Goal: Contribute content: Contribute content

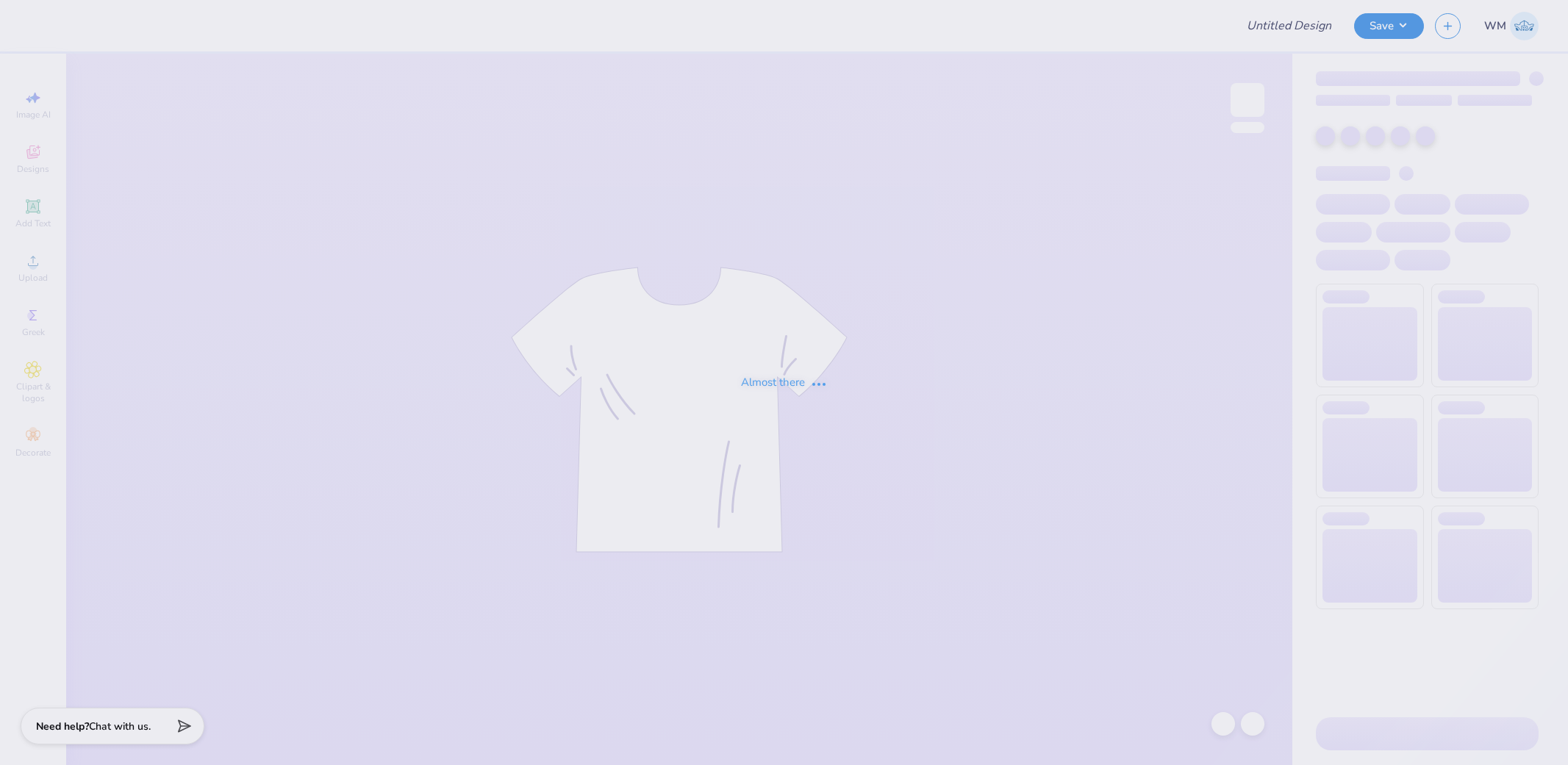
type input "CMU DZ Parents Weekend"
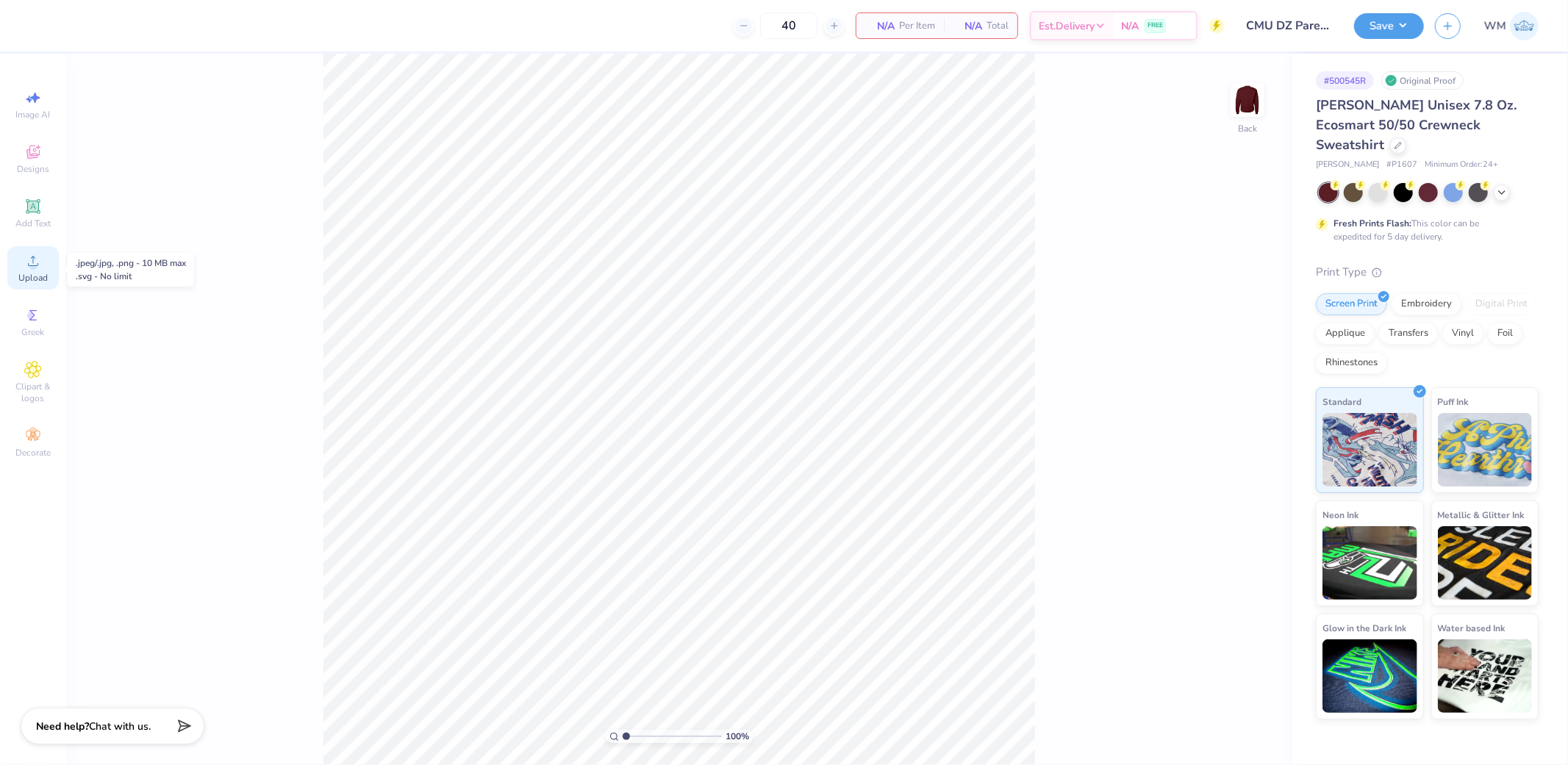
click at [30, 270] on icon at bounding box center [32, 261] width 18 height 18
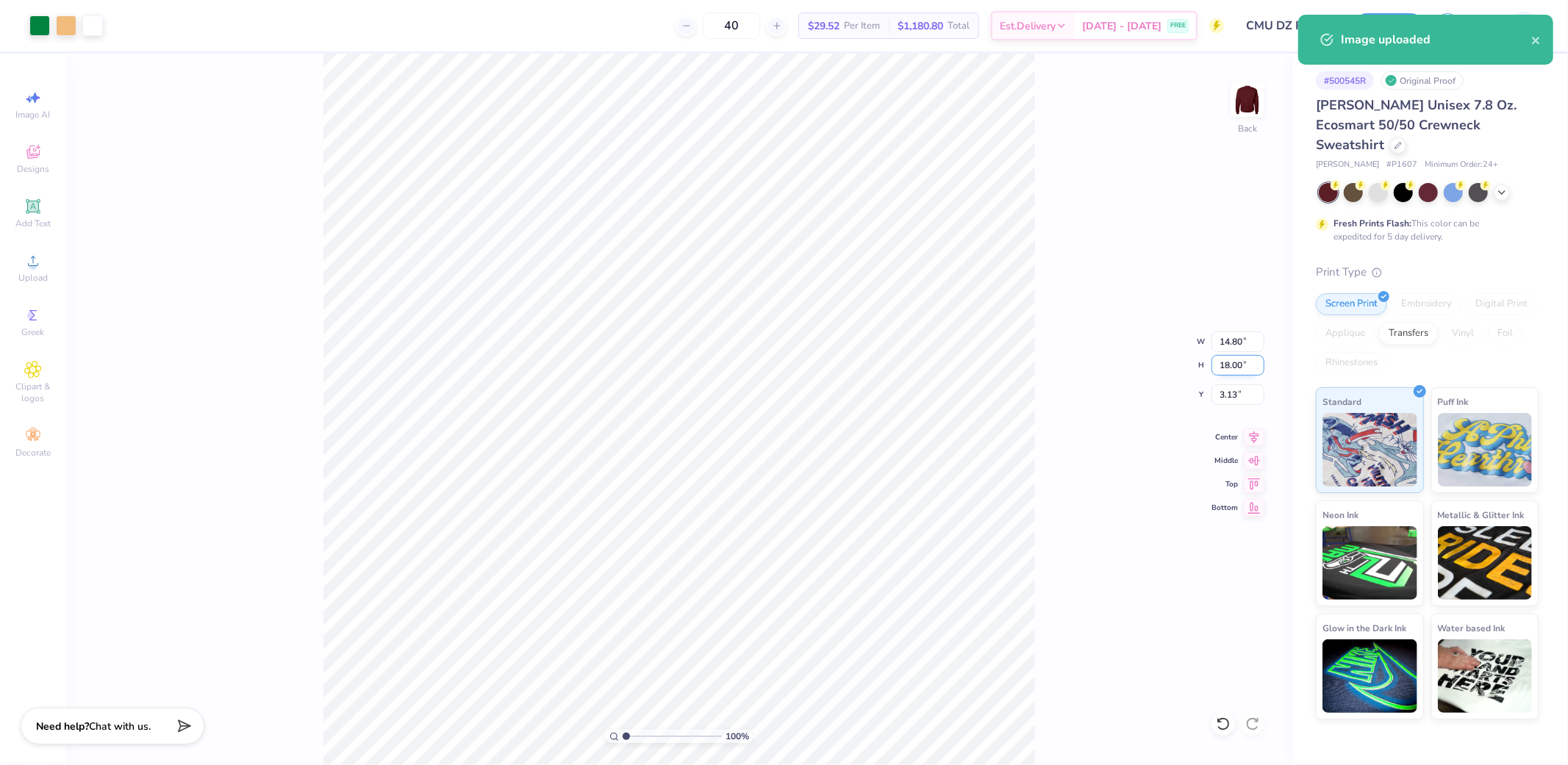
click at [1241, 369] on input "18.00" at bounding box center [1237, 365] width 53 height 20
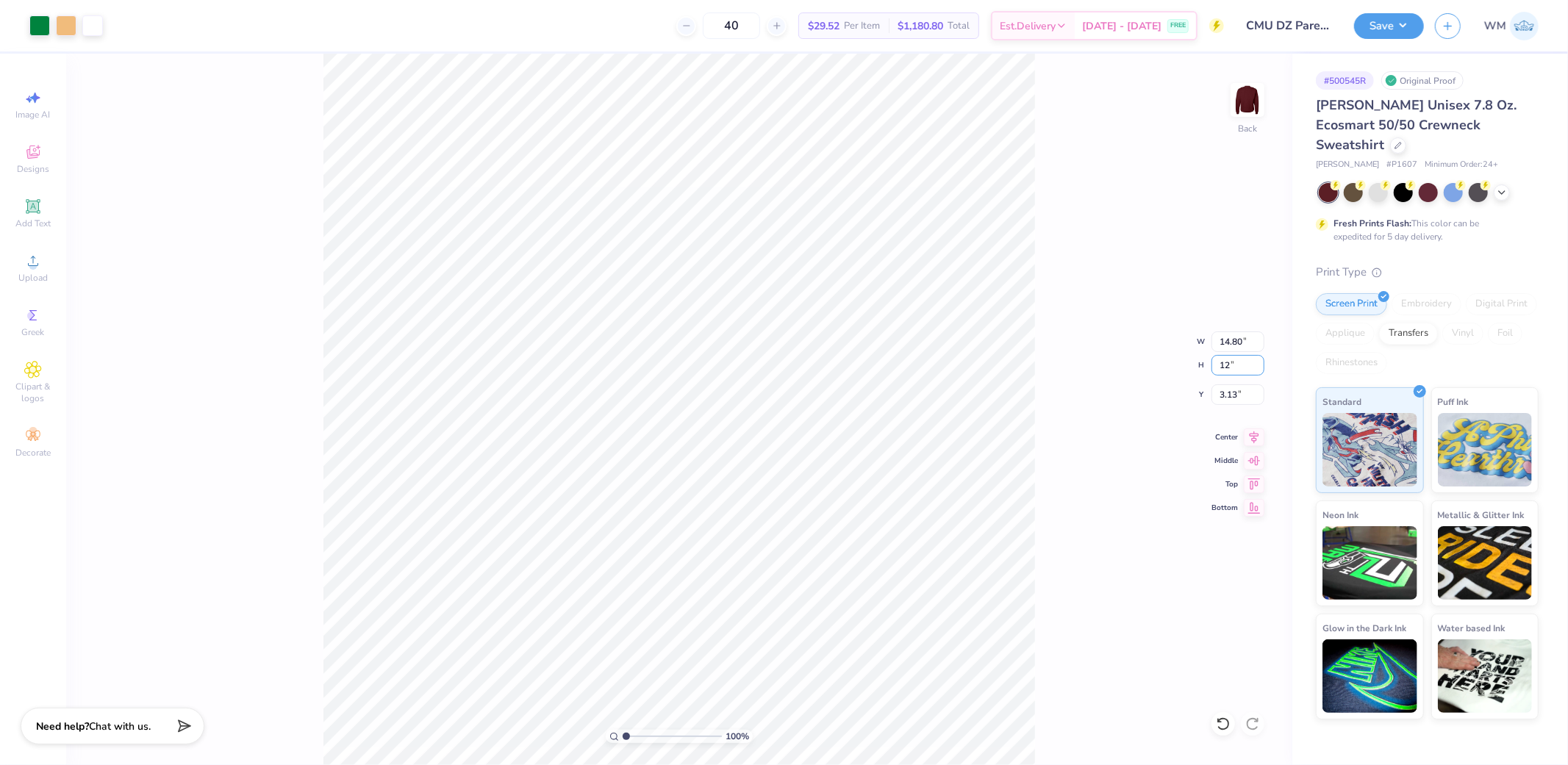
type input "12"
type input "9.87"
type input "12.00"
type input "6.13"
click at [1235, 365] on input "12.00" at bounding box center [1237, 365] width 53 height 20
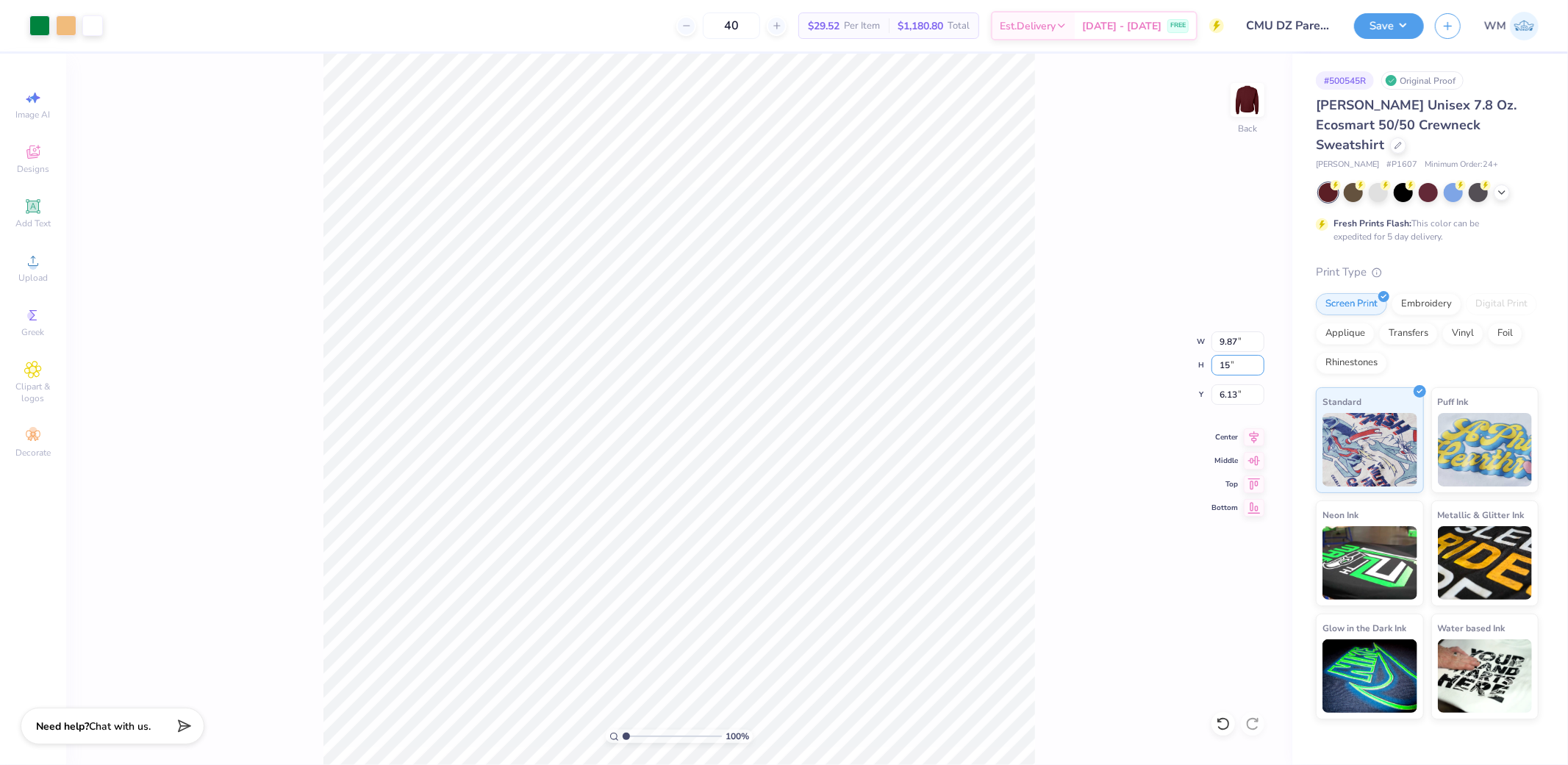
type input "15"
type input "12.34"
type input "15.00"
click at [1238, 341] on input "12.34" at bounding box center [1237, 342] width 53 height 20
click at [1227, 391] on input "4.63" at bounding box center [1237, 394] width 53 height 20
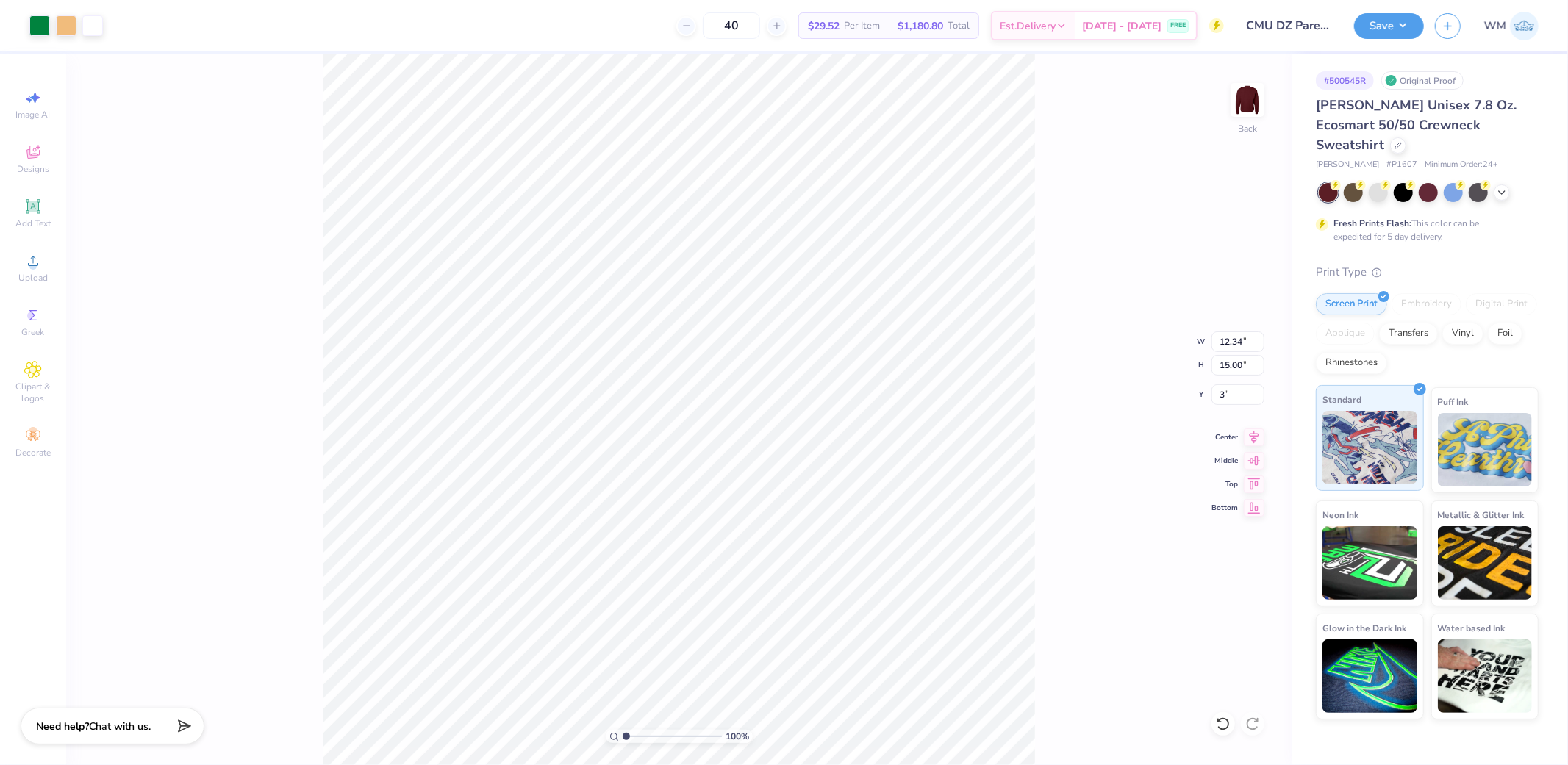
type input "3.00"
click at [1257, 435] on icon at bounding box center [1254, 435] width 20 height 18
click at [1395, 31] on button "Save" at bounding box center [1389, 24] width 70 height 26
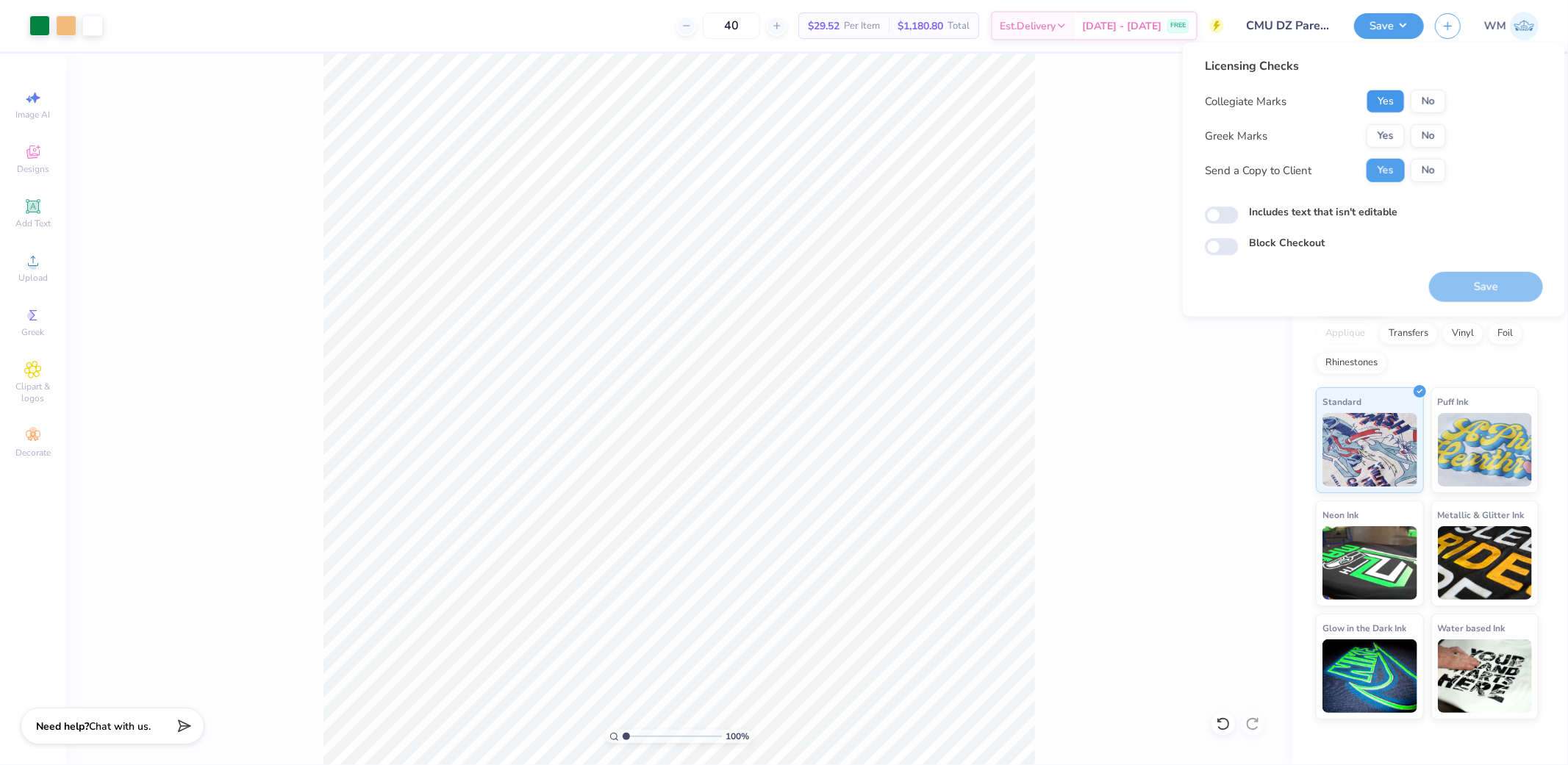
click at [1385, 97] on button "Yes" at bounding box center [1385, 101] width 38 height 24
click at [1383, 136] on button "Yes" at bounding box center [1385, 136] width 38 height 24
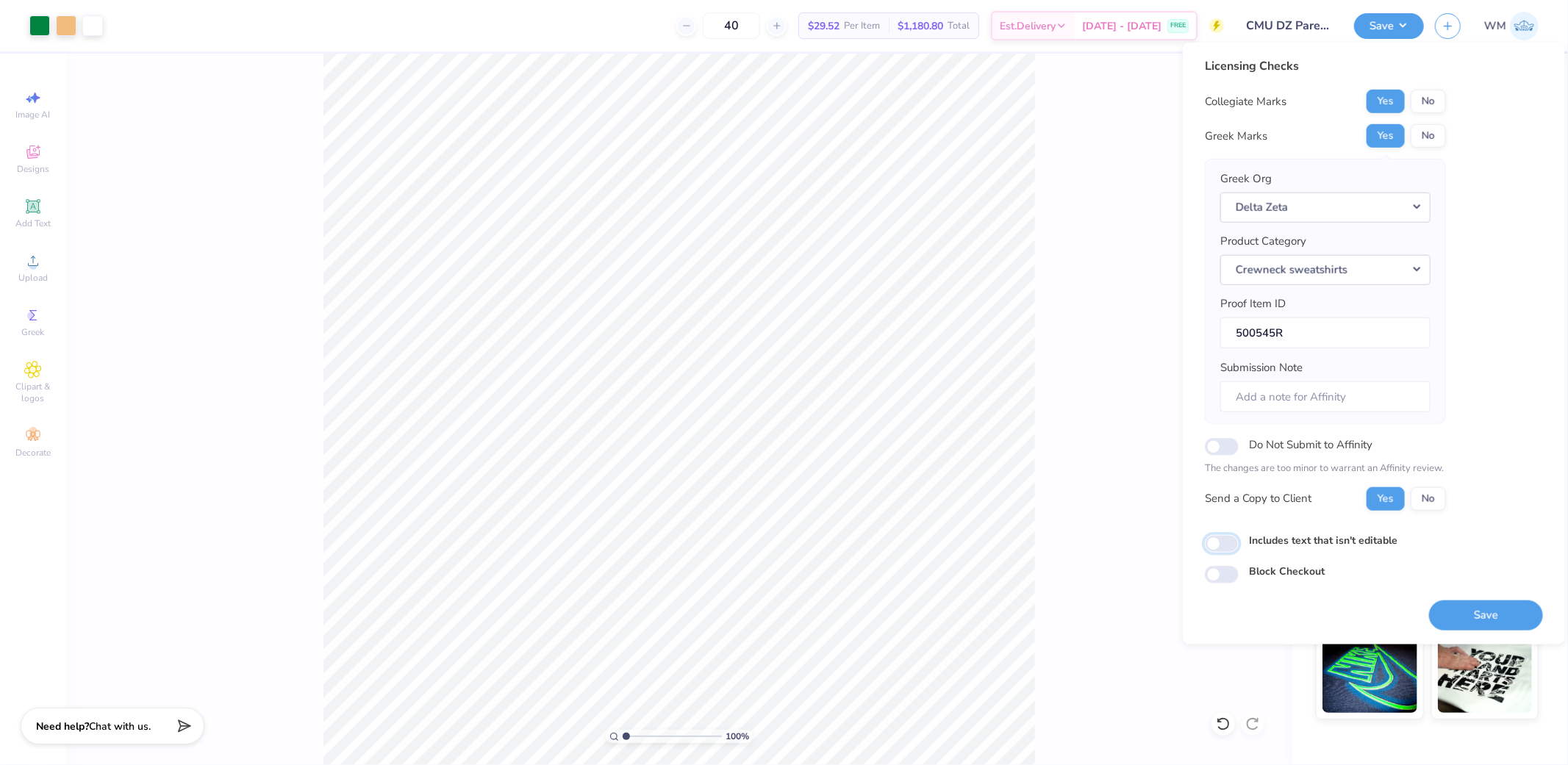
click at [1231, 546] on input "Includes text that isn't editable" at bounding box center [1222, 544] width 34 height 18
checkbox input "true"
click at [1469, 609] on button "Save" at bounding box center [1486, 615] width 114 height 30
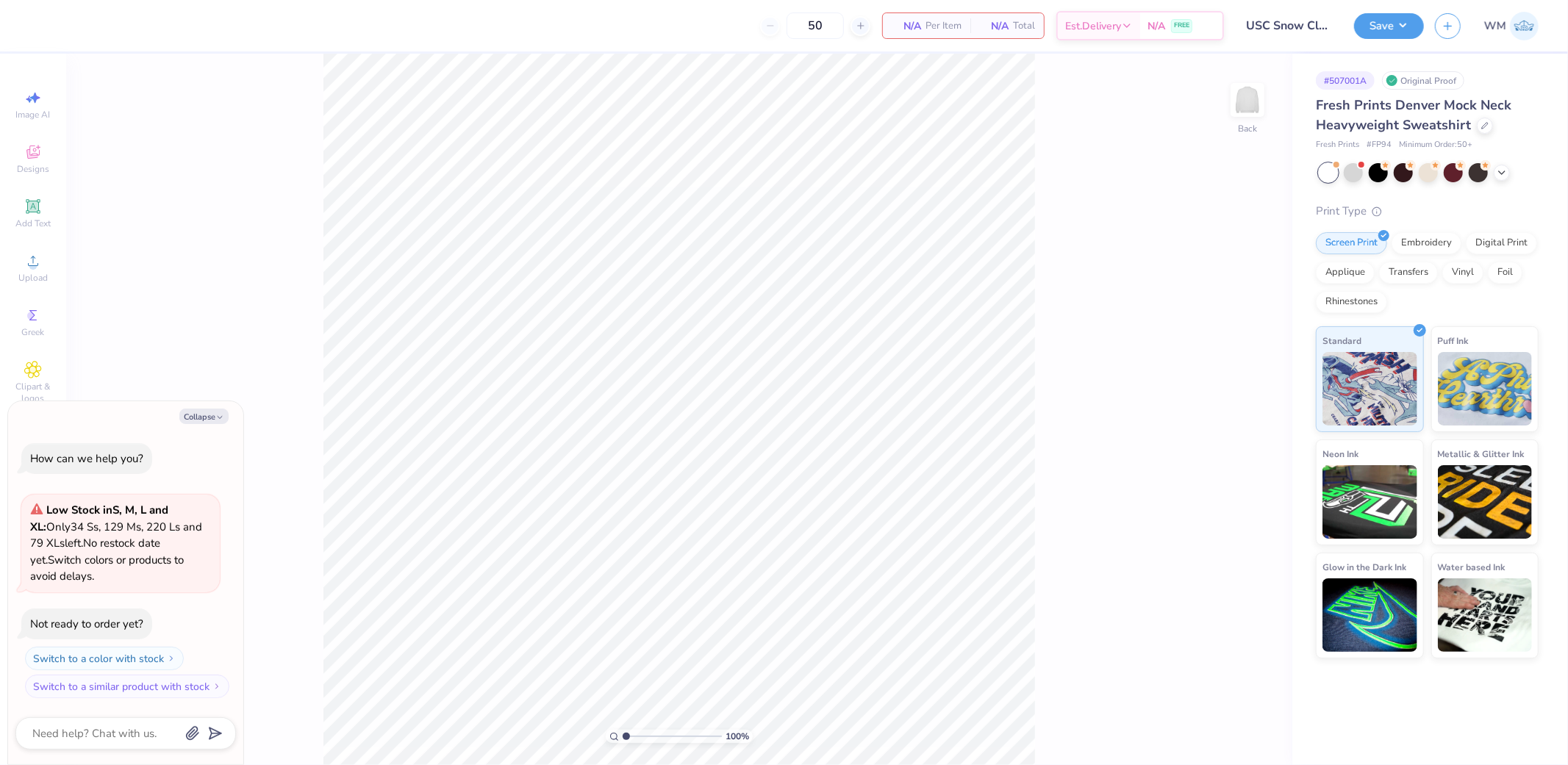
click at [214, 421] on button "Collapse" at bounding box center [204, 417] width 49 height 16
type textarea "x"
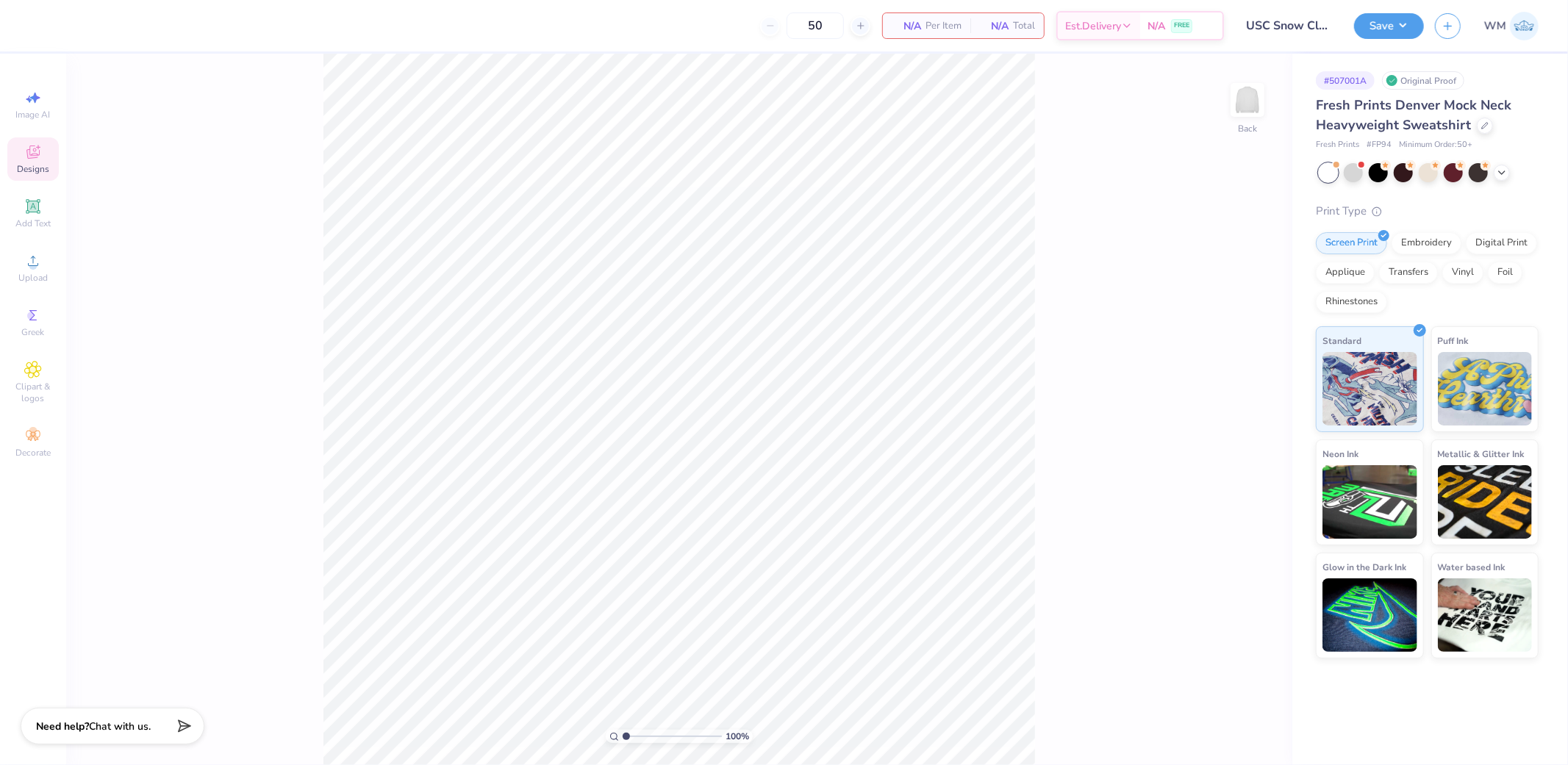
click at [25, 160] on icon at bounding box center [32, 152] width 18 height 18
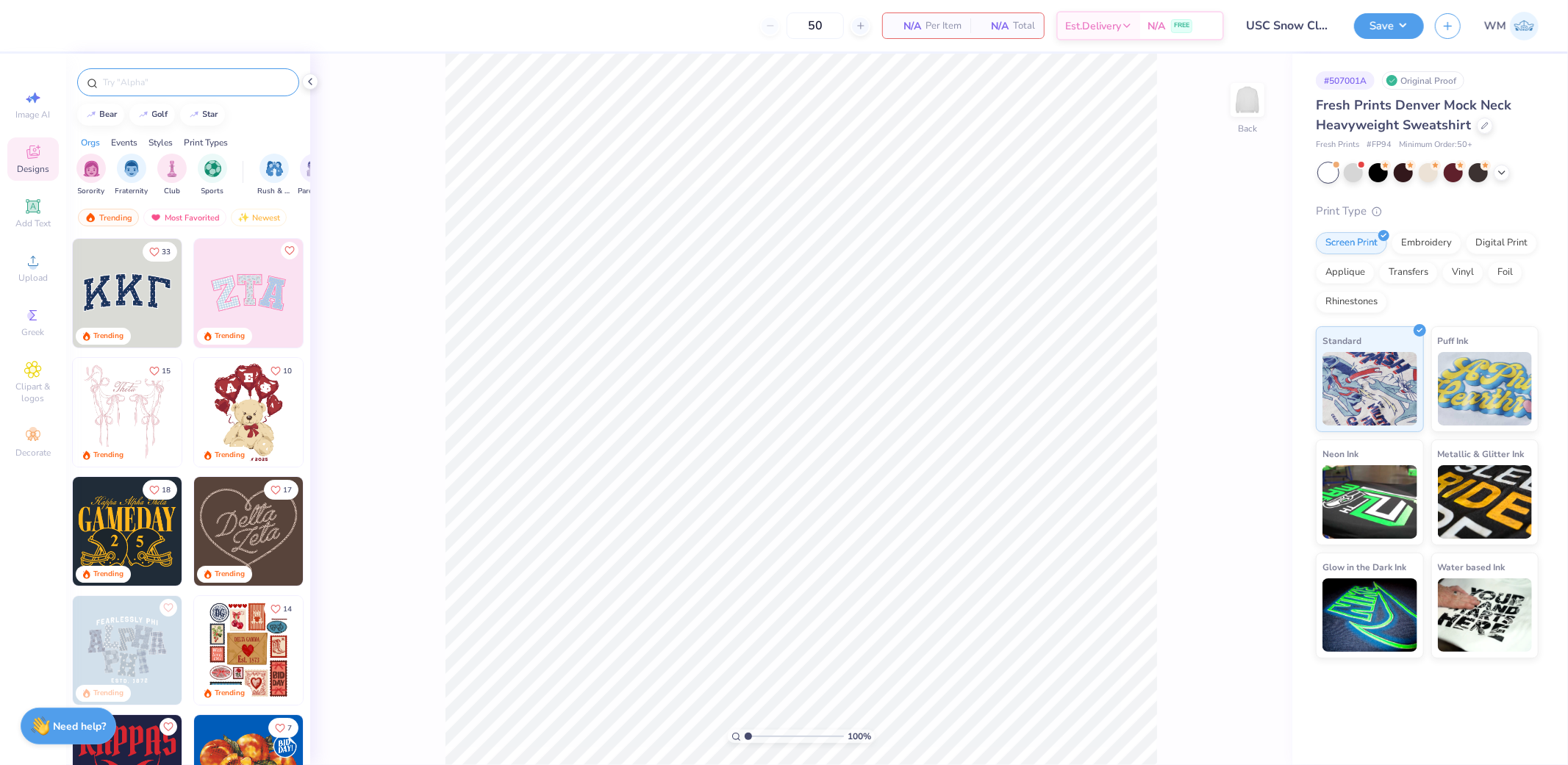
click at [144, 82] on input "text" at bounding box center [195, 82] width 188 height 15
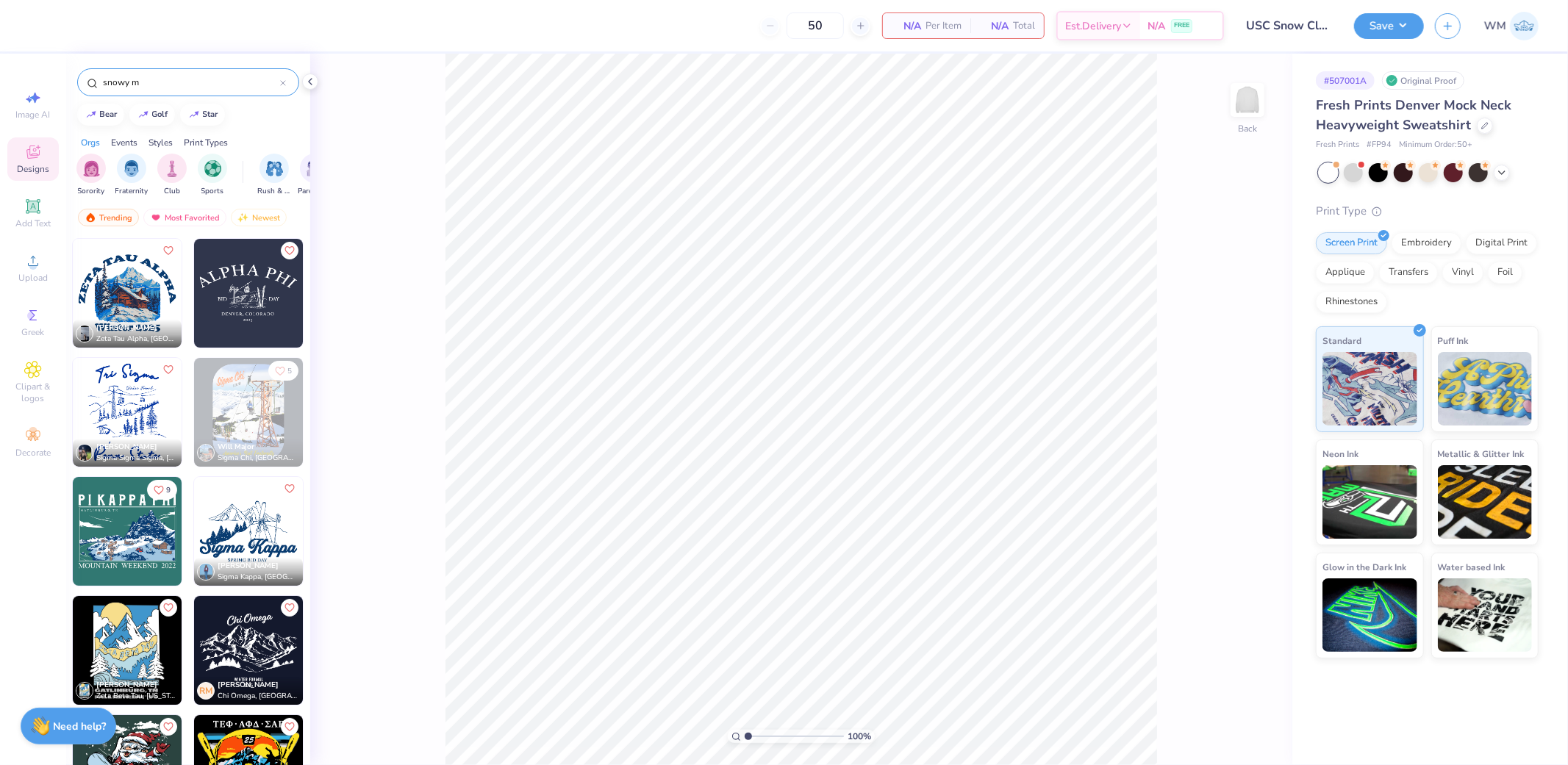
type input "snowy m"
click at [241, 637] on img at bounding box center [249, 651] width 109 height 109
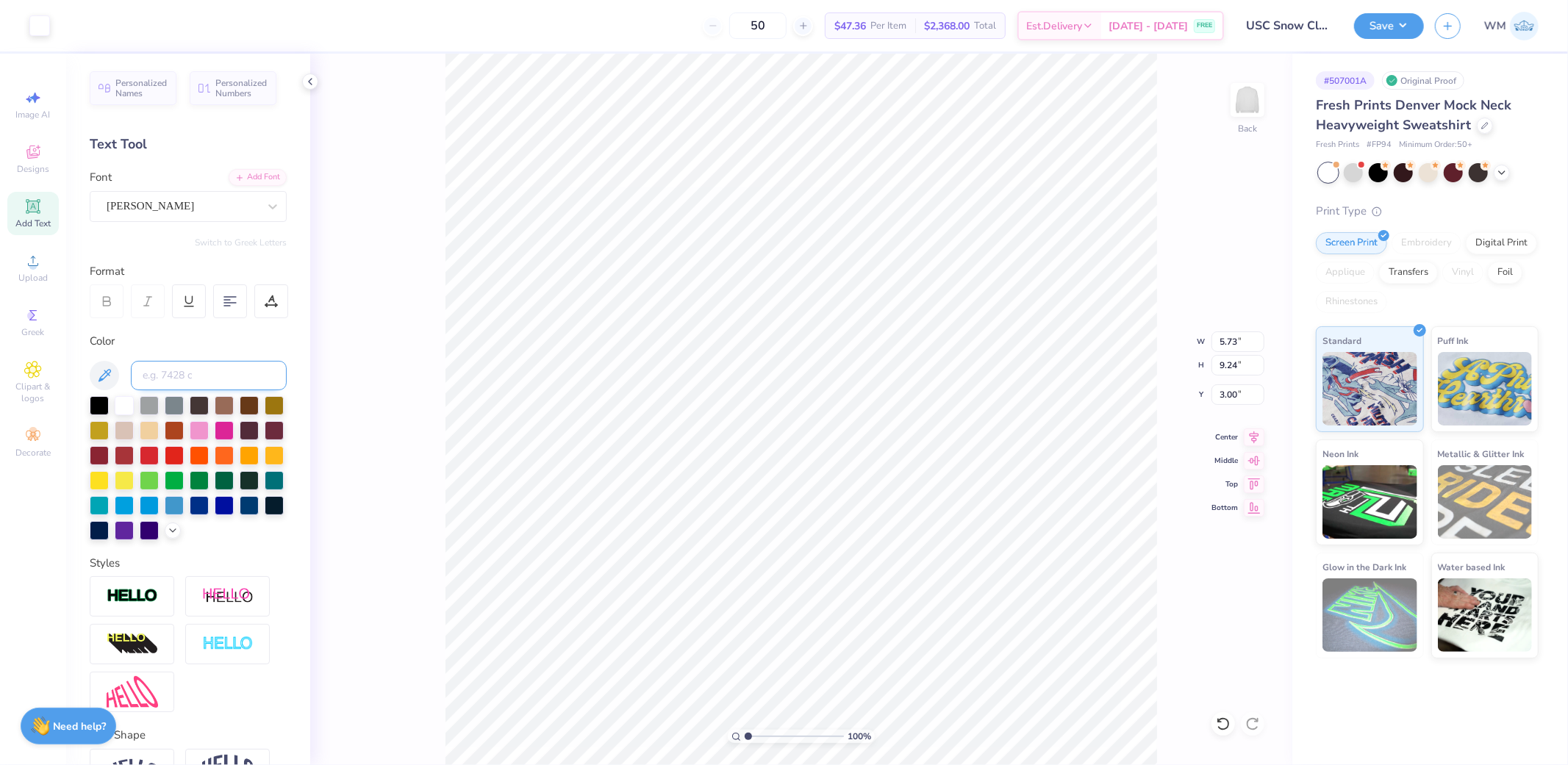
click at [203, 377] on input at bounding box center [208, 376] width 156 height 29
type input "533"
click at [183, 376] on input at bounding box center [208, 376] width 156 height 29
type input "533"
click at [199, 377] on input at bounding box center [208, 376] width 156 height 29
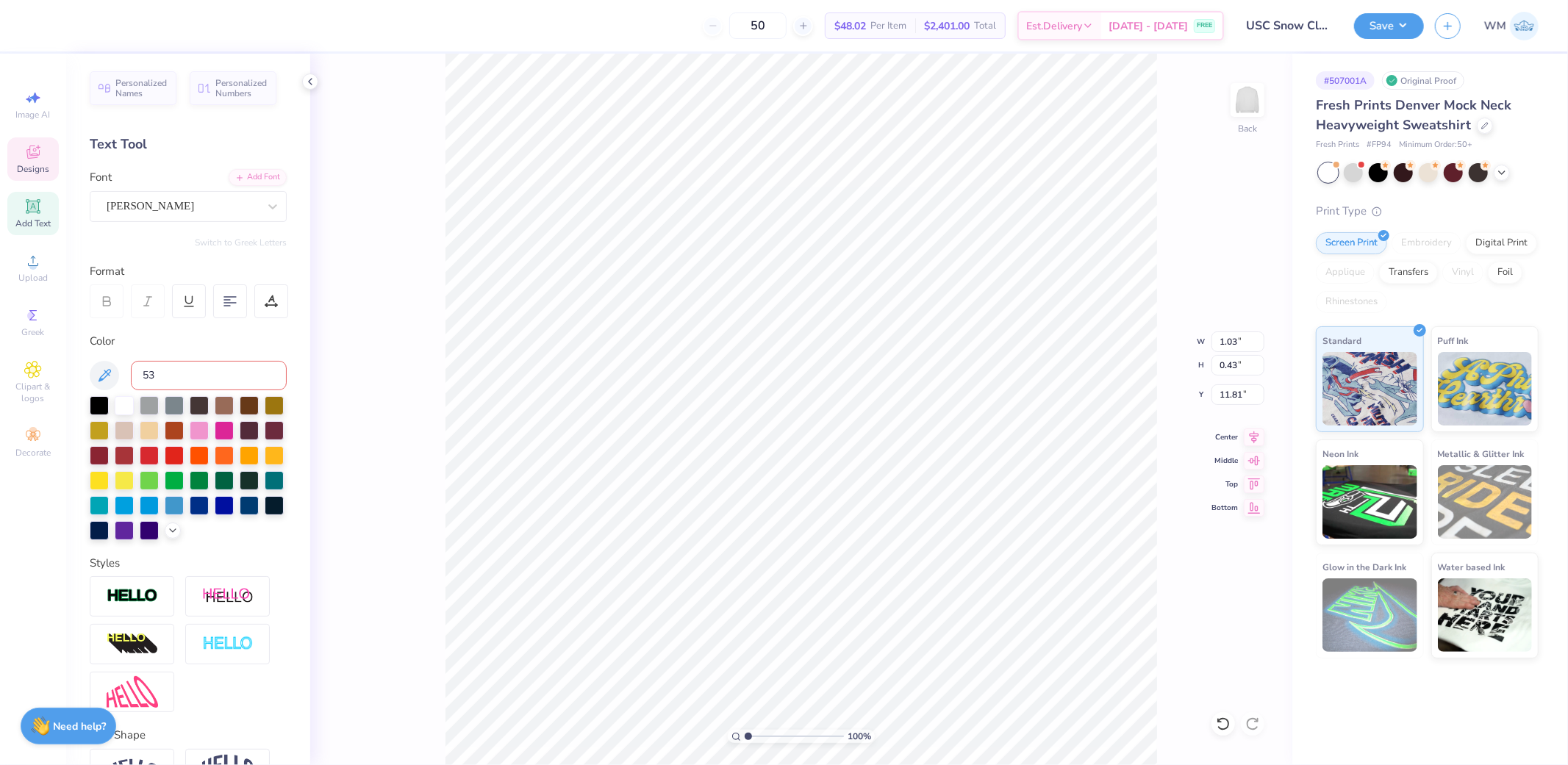
type input "533"
click at [35, 269] on circle at bounding box center [32, 265] width 8 height 8
type textarea "Snow Club"
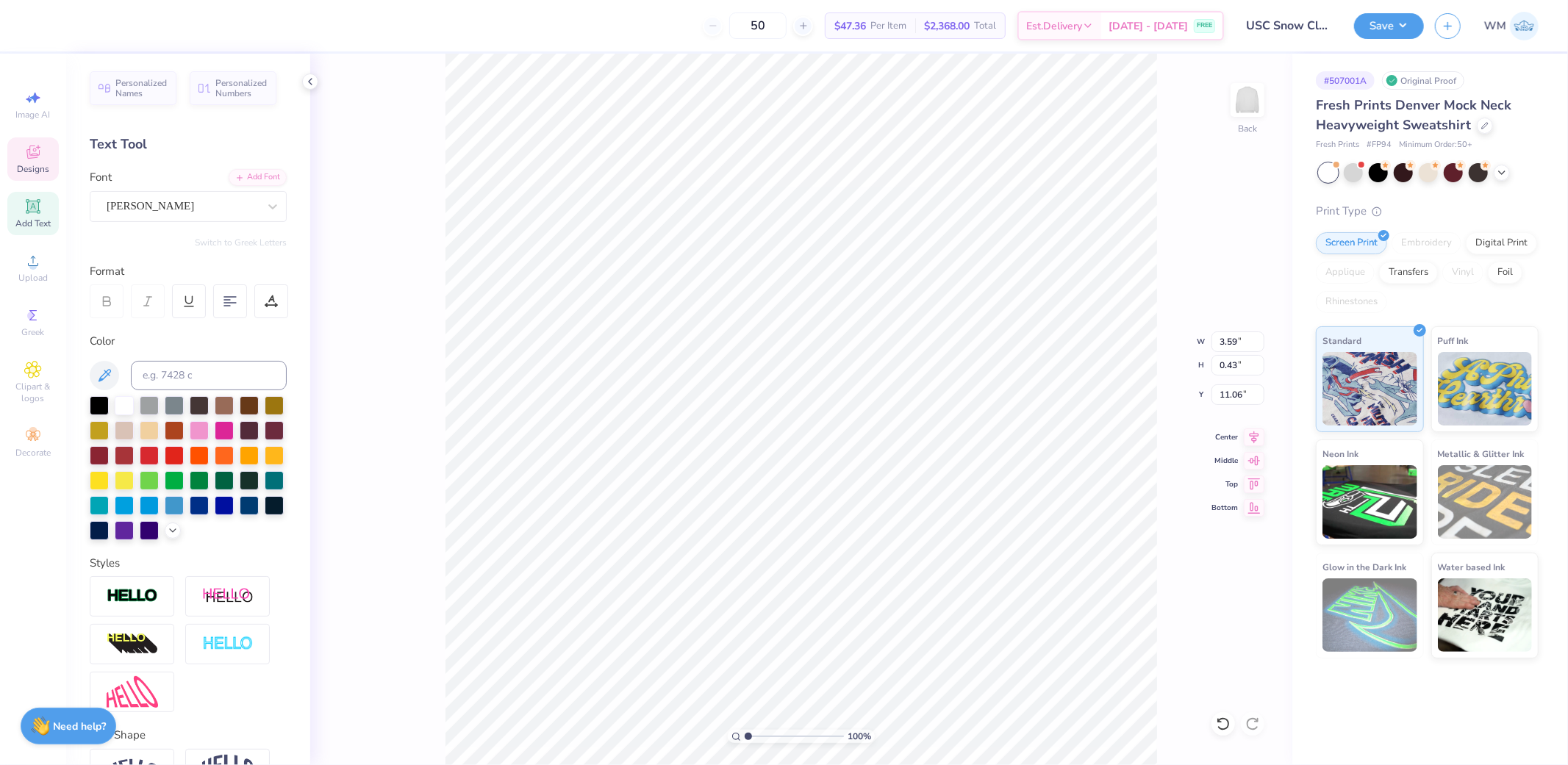
type input "3.59"
type input "0.43"
type input "11.06"
type textarea "WINTER SEASON"
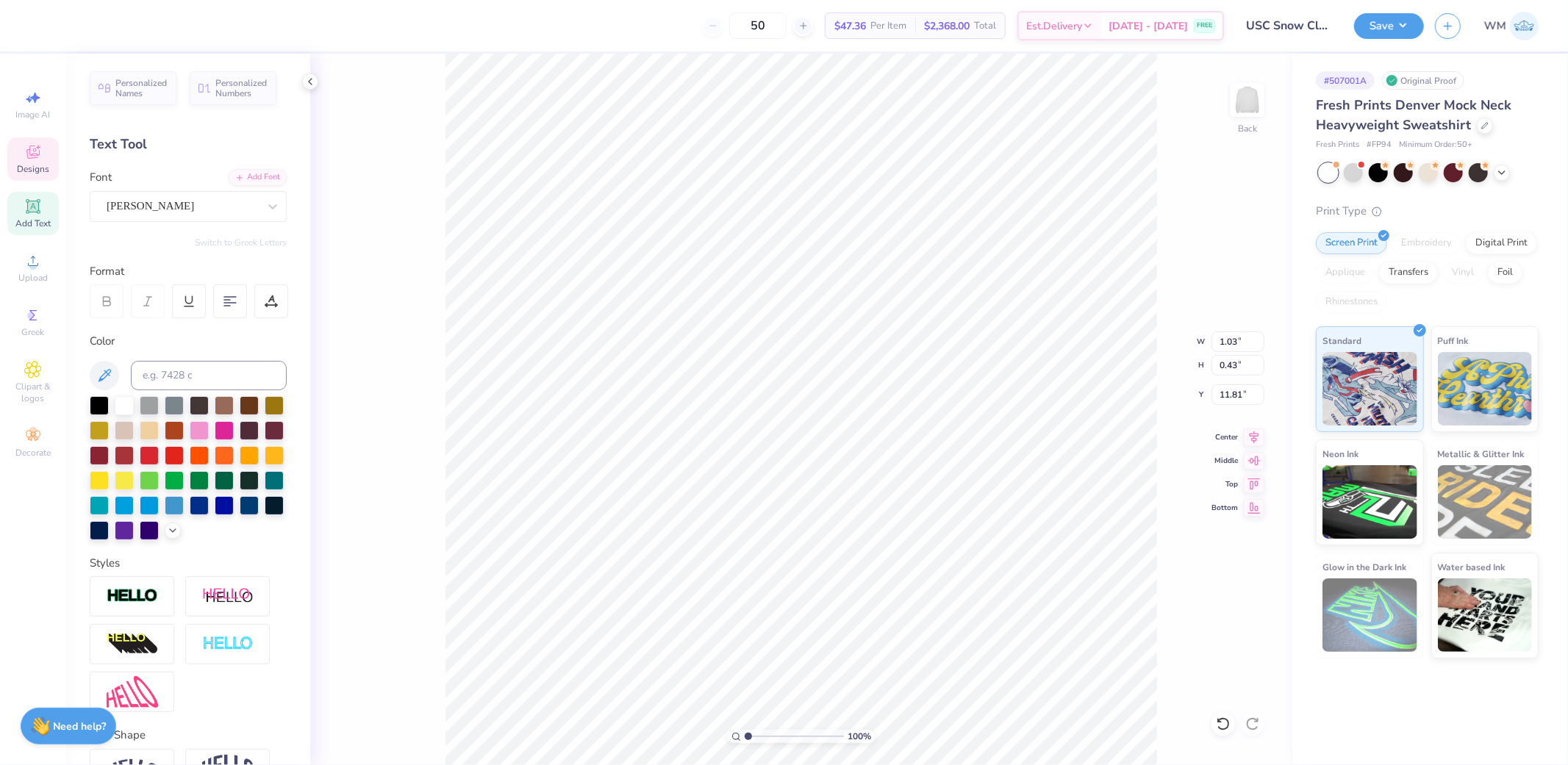
scroll to position [24, 2]
type textarea "2025 - 2026"
click at [1252, 436] on icon at bounding box center [1254, 435] width 9 height 13
click at [1254, 431] on icon at bounding box center [1254, 435] width 20 height 18
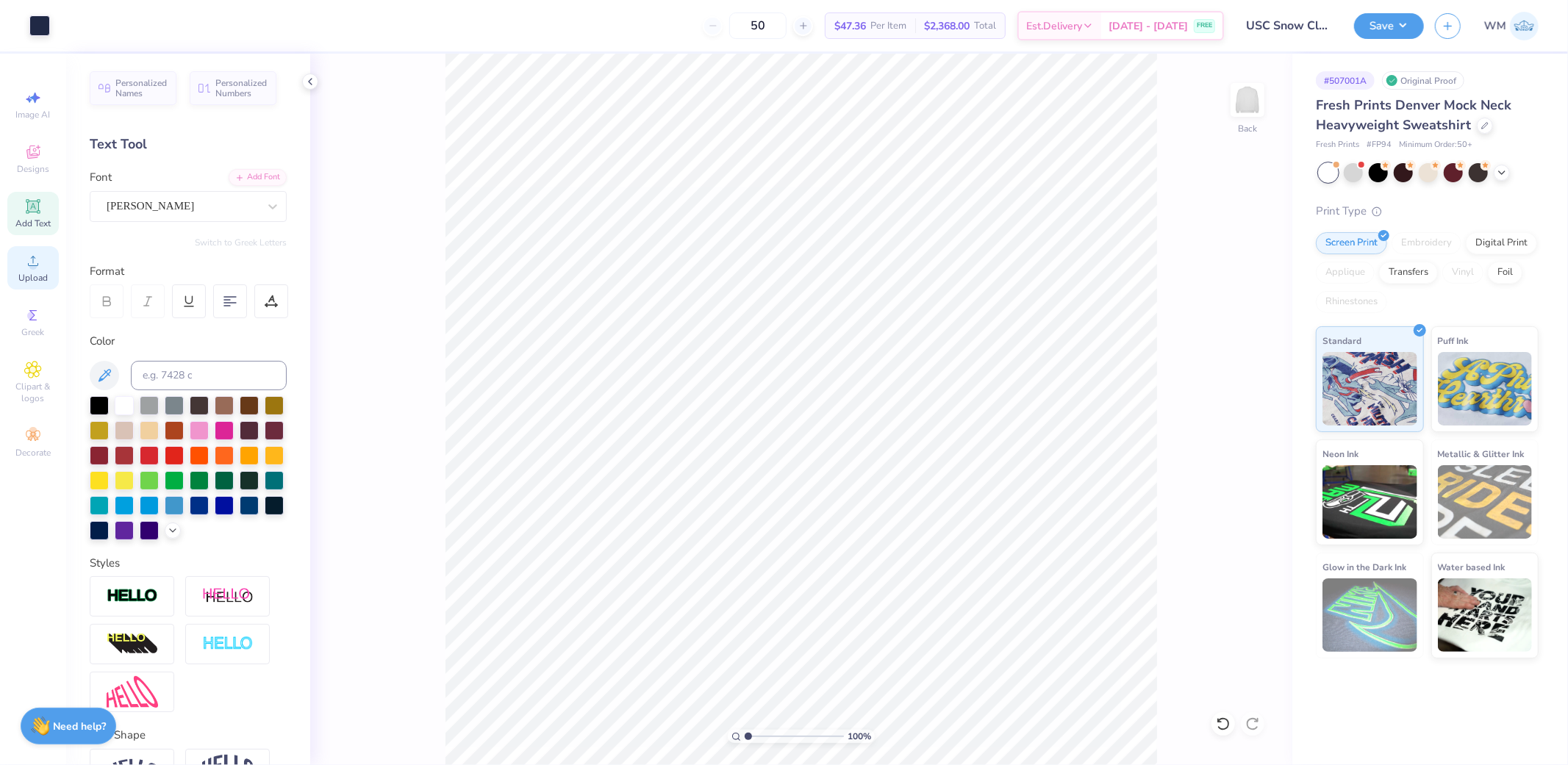
click at [31, 264] on circle at bounding box center [32, 265] width 8 height 8
click at [1239, 340] on input "15.00" at bounding box center [1237, 342] width 53 height 20
type input "12.52"
type input "8.80"
type input "5.60"
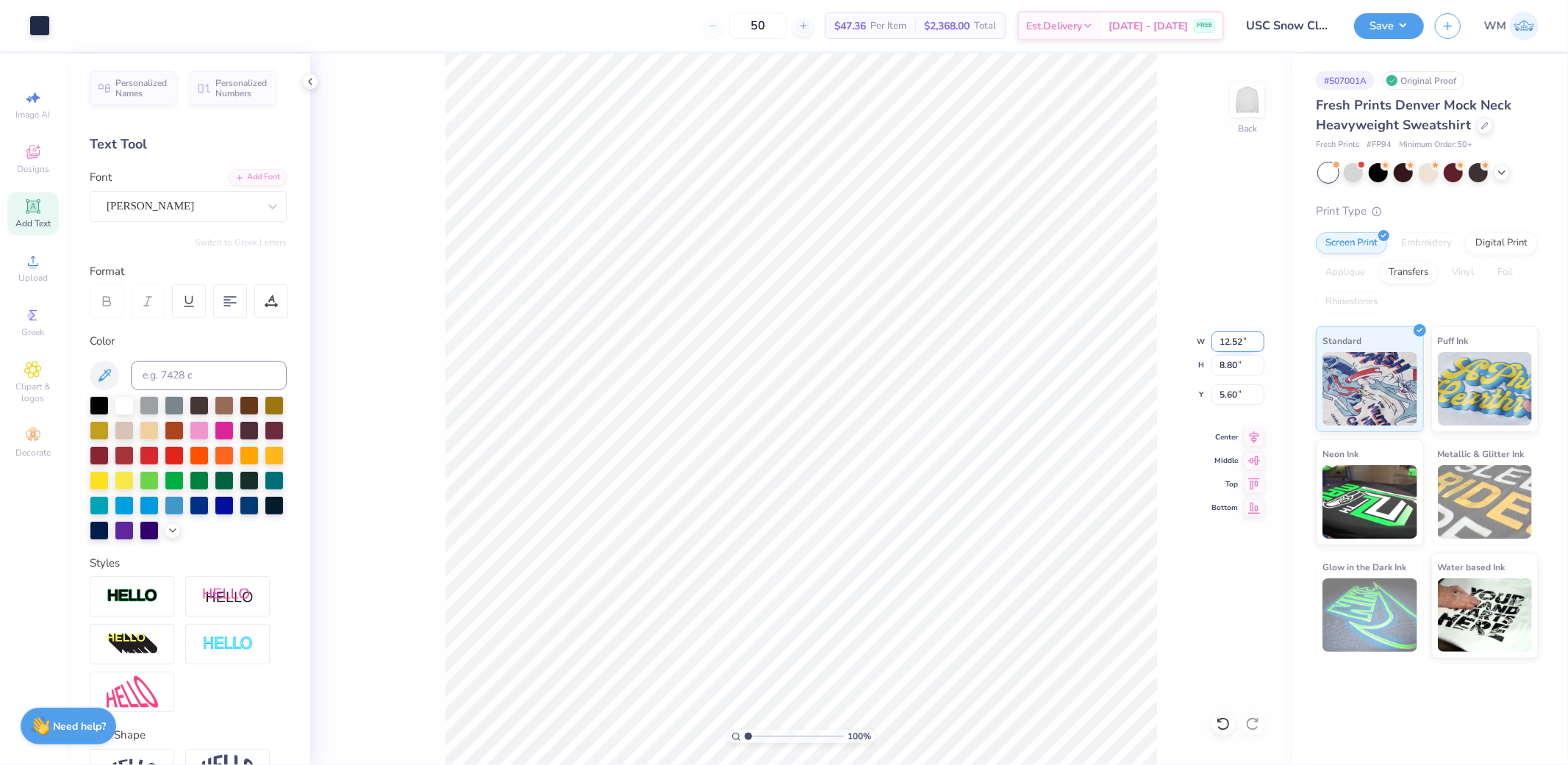
click at [1238, 336] on input "12.52" at bounding box center [1237, 342] width 53 height 20
type input "12.25"
type input "8.61"
click at [1234, 394] on input "5.70" at bounding box center [1237, 394] width 53 height 20
type input "4.40"
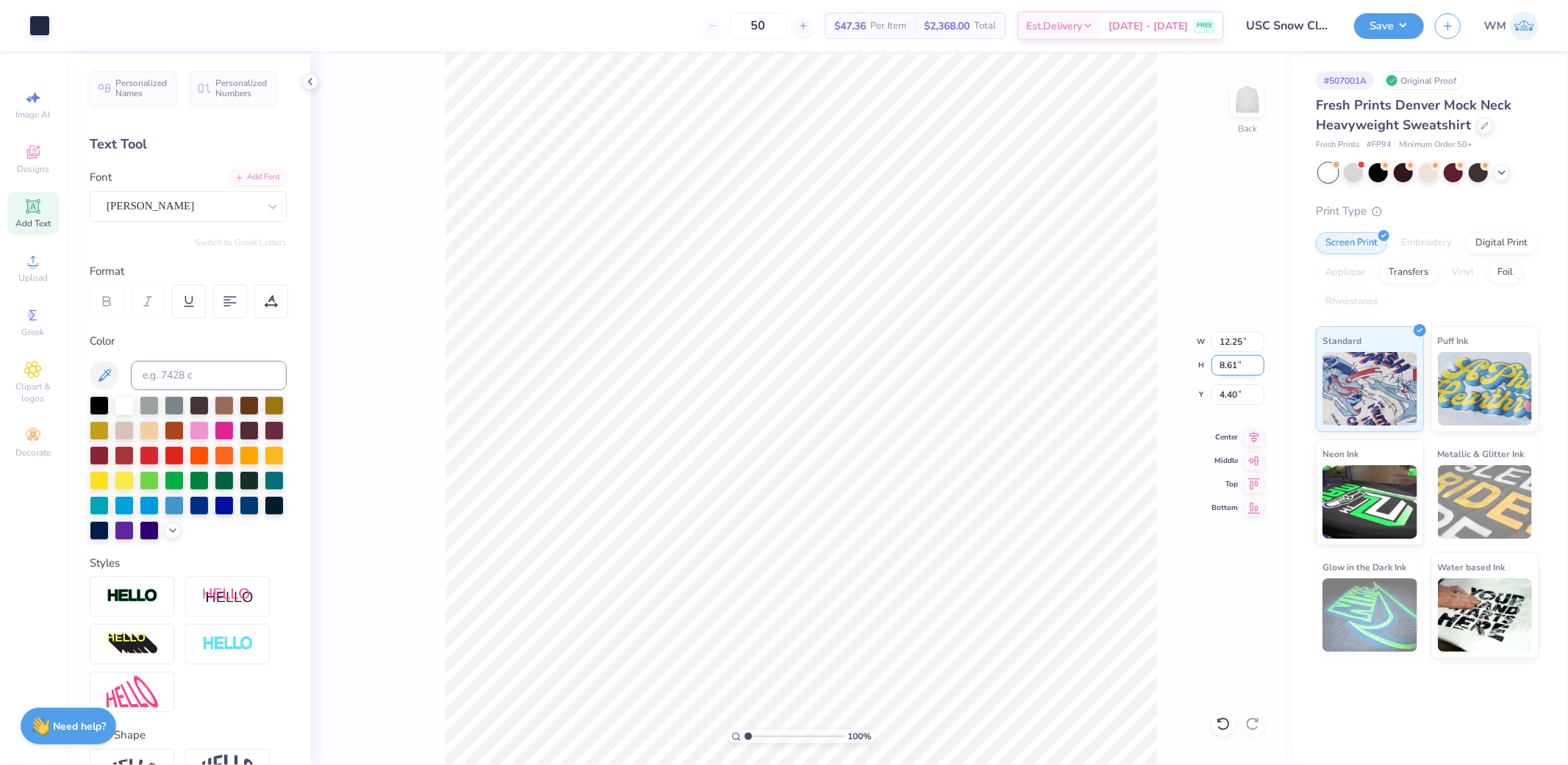
click at [1235, 364] on input "8.61" at bounding box center [1237, 365] width 53 height 20
type input "5.89"
type input "8.38"
click at [1234, 394] on input "5.76" at bounding box center [1237, 394] width 53 height 20
type input "4.40"
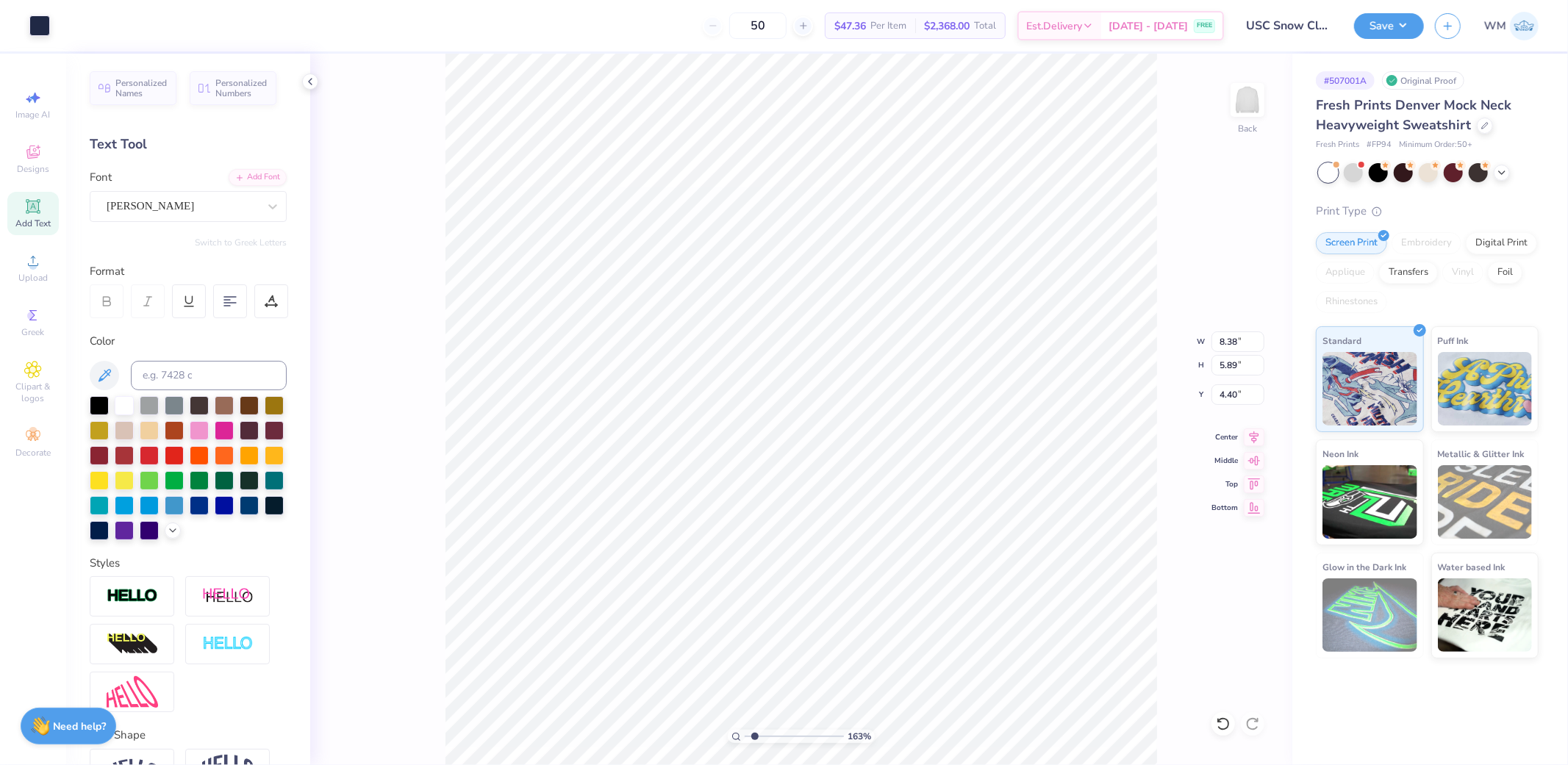
type input "1.63"
click at [755, 736] on input "range" at bounding box center [794, 736] width 99 height 13
type input "4.87"
click at [732, 737] on icon at bounding box center [736, 737] width 9 height 9
type input "1"
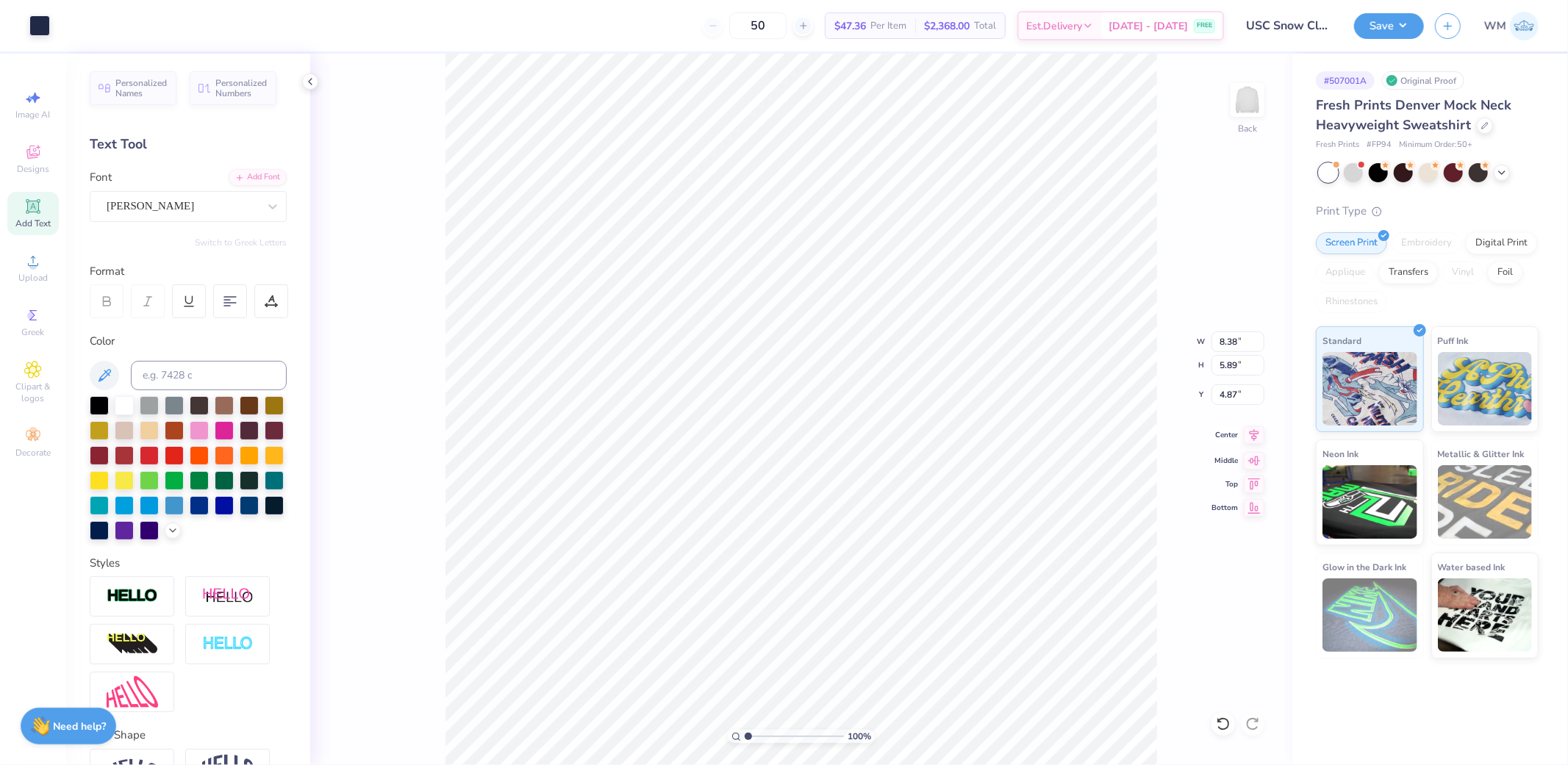
click at [1253, 437] on icon at bounding box center [1254, 435] width 20 height 18
click at [1235, 394] on input "2.96" at bounding box center [1237, 394] width 53 height 20
click at [1225, 336] on input "8.38" at bounding box center [1237, 342] width 53 height 20
type input "12.00"
type input "13.41"
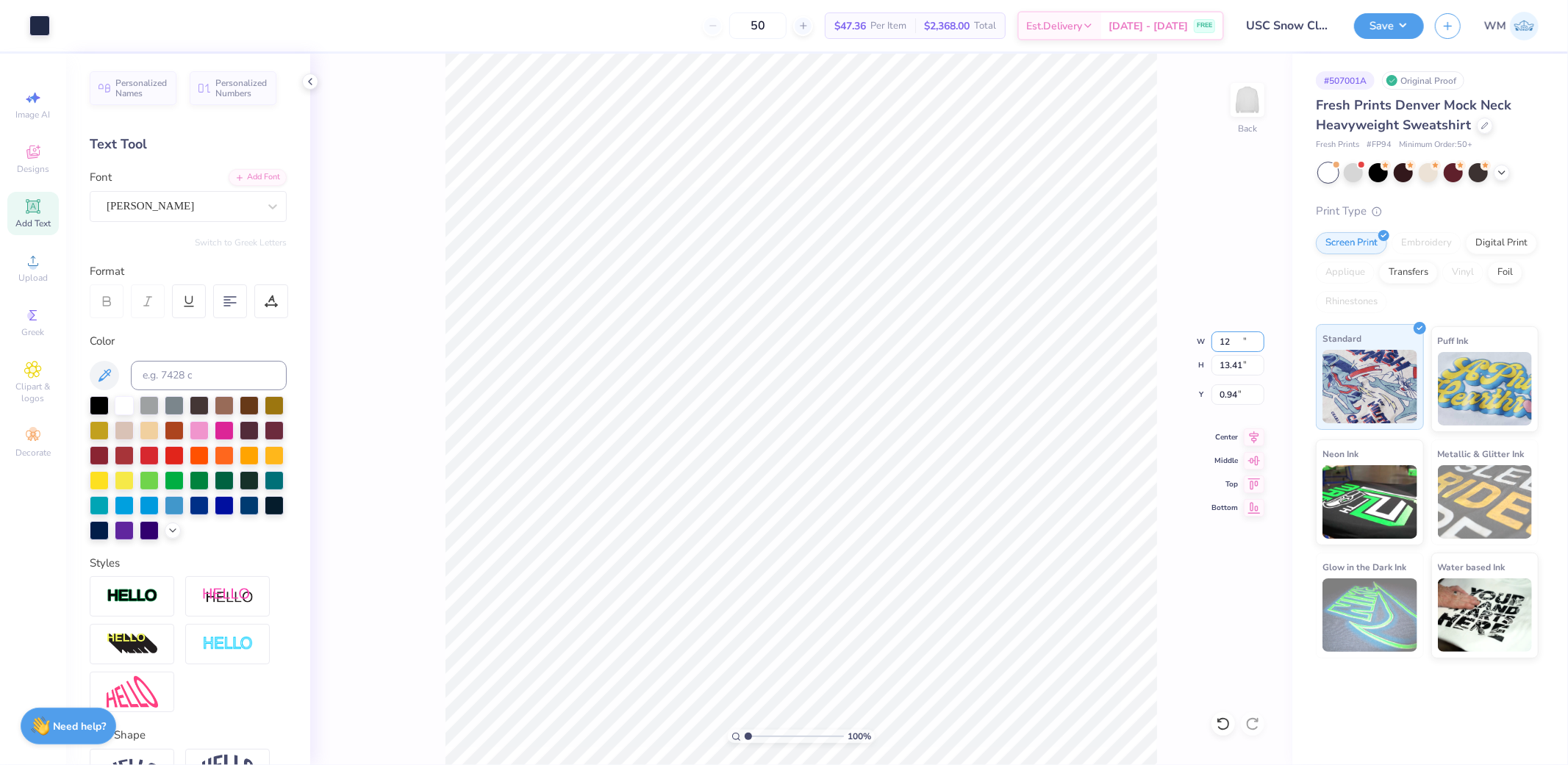
type input "0.94"
click at [1242, 339] on input "12.00" at bounding box center [1237, 342] width 53 height 20
type input "11.00"
type input "12.29"
click at [1230, 394] on input "1.50" at bounding box center [1237, 394] width 53 height 20
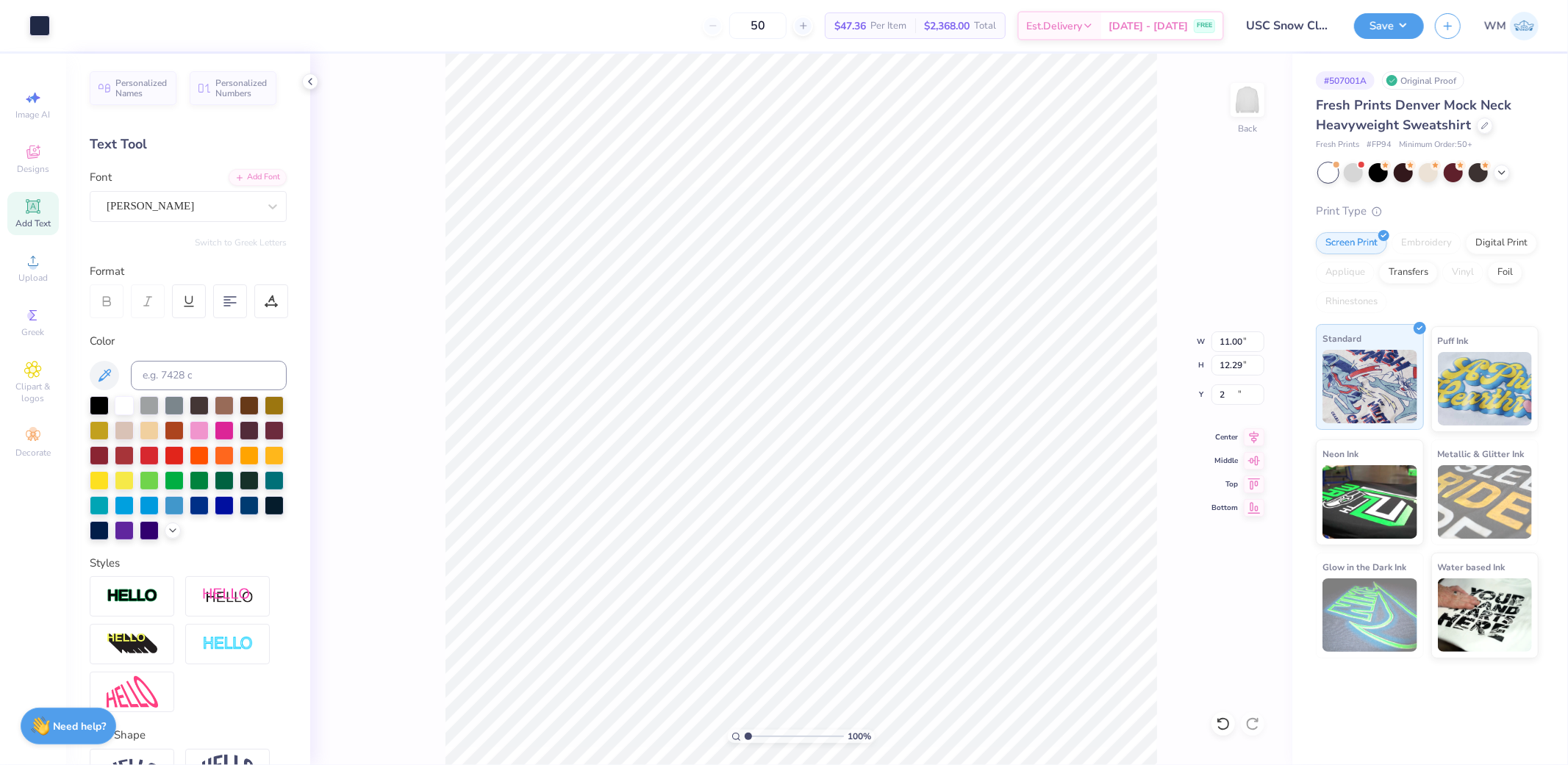
type input "2.00"
click at [1258, 435] on icon at bounding box center [1254, 435] width 20 height 18
click at [1392, 24] on button "Save" at bounding box center [1389, 24] width 70 height 26
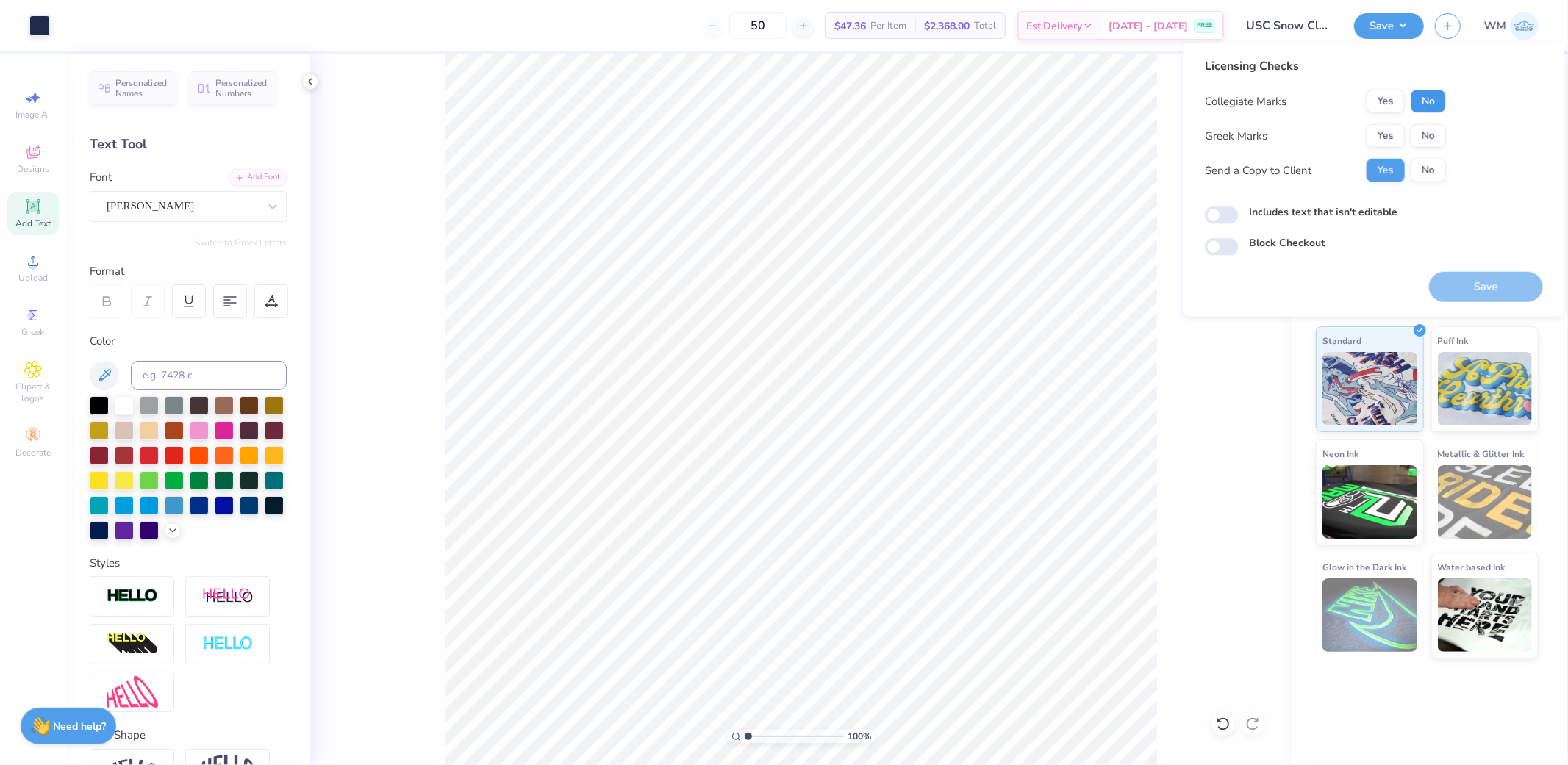
click at [1435, 103] on button "No" at bounding box center [1428, 101] width 35 height 24
click at [1437, 135] on button "No" at bounding box center [1428, 136] width 35 height 24
click at [1487, 295] on button "Save" at bounding box center [1486, 287] width 114 height 30
